Goal: Task Accomplishment & Management: Use online tool/utility

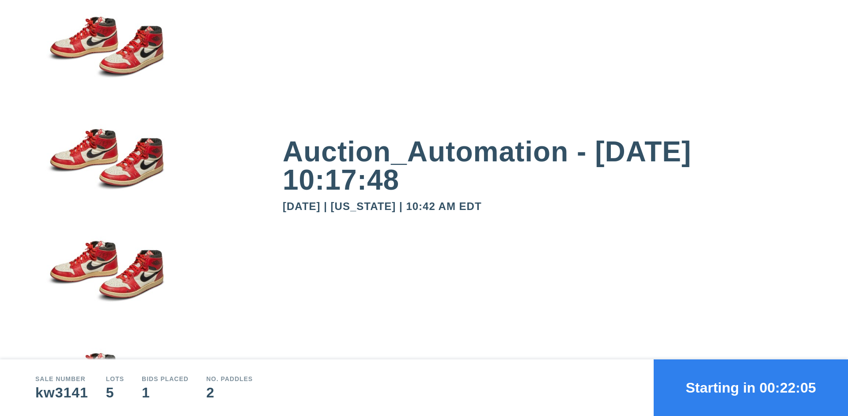
click at [751, 388] on button "Starting in 00:22:05" at bounding box center [751, 387] width 194 height 57
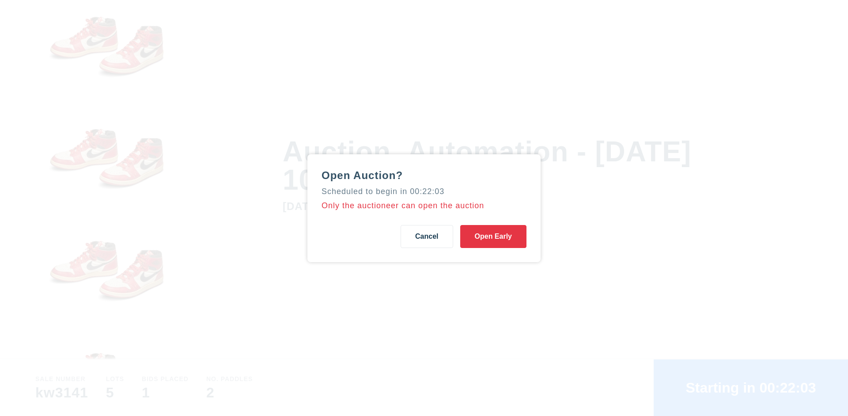
click at [494, 236] on button "Open Early" at bounding box center [493, 236] width 66 height 23
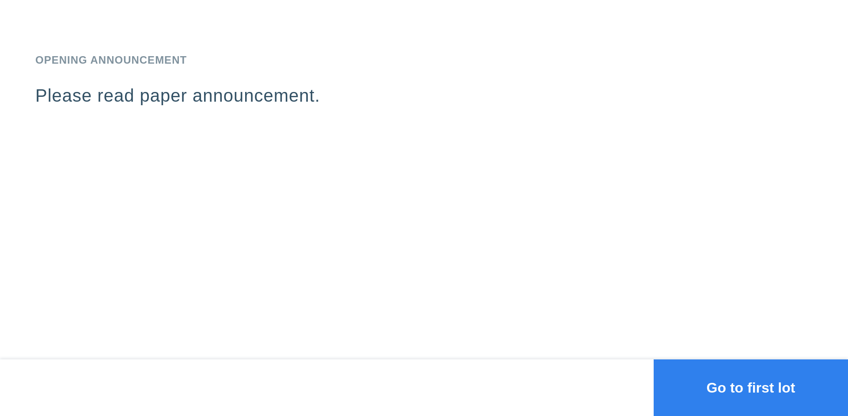
click at [751, 388] on button "Go to first lot" at bounding box center [751, 387] width 194 height 57
